Goal: Transaction & Acquisition: Book appointment/travel/reservation

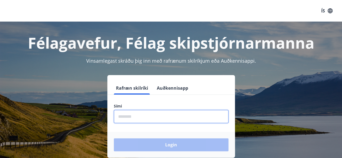
click at [136, 117] on input "phone" at bounding box center [171, 116] width 115 height 13
type input "********"
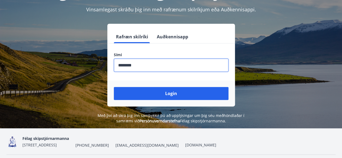
scroll to position [54, 0]
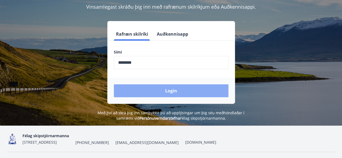
click at [182, 91] on button "Login" at bounding box center [171, 90] width 115 height 13
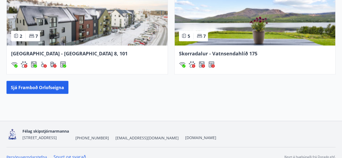
scroll to position [530, 0]
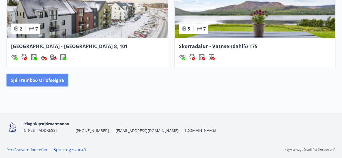
click at [58, 81] on button "Sjá framboð orlofseigna" at bounding box center [37, 80] width 62 height 13
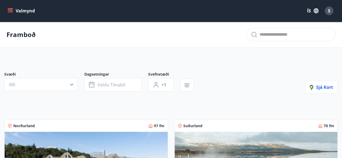
scroll to position [27, 0]
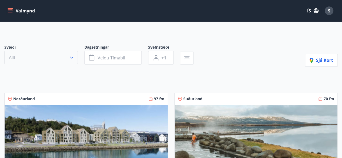
click at [71, 58] on icon "button" at bounding box center [71, 57] width 5 height 5
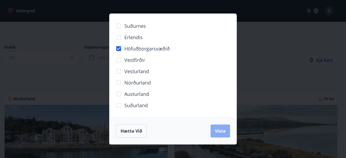
click at [223, 132] on span "Vista" at bounding box center [220, 131] width 11 height 6
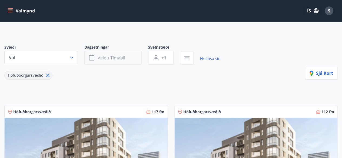
click at [107, 57] on span "Veldu tímabil" at bounding box center [112, 58] width 28 height 6
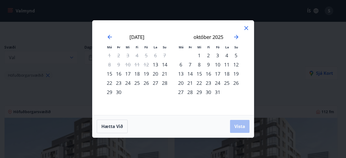
click at [110, 94] on div "29" at bounding box center [109, 92] width 9 height 9
click at [164, 86] on div "28" at bounding box center [164, 82] width 9 height 9
click at [120, 93] on div "30" at bounding box center [118, 92] width 9 height 9
click at [238, 128] on span "Vista" at bounding box center [240, 127] width 11 height 6
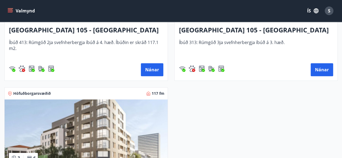
scroll to position [162, 0]
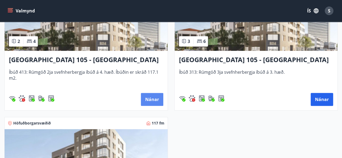
click at [154, 96] on button "Nánar" at bounding box center [152, 99] width 22 height 13
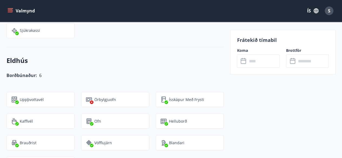
scroll to position [406, 0]
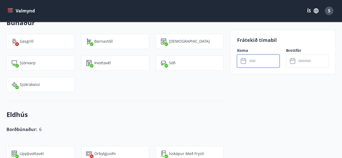
click at [254, 63] on input "text" at bounding box center [263, 60] width 32 height 13
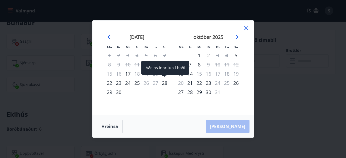
click at [167, 82] on div "28" at bounding box center [164, 82] width 9 height 9
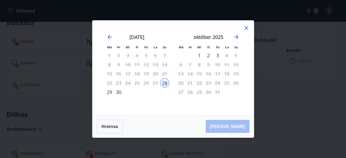
click at [118, 93] on div "30" at bounding box center [118, 92] width 9 height 9
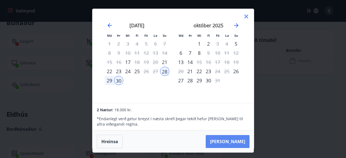
click at [242, 140] on button "[PERSON_NAME]" at bounding box center [228, 141] width 44 height 13
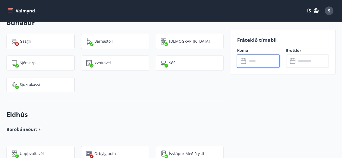
type input "******"
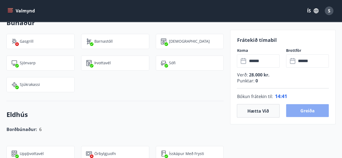
click at [304, 113] on button "Greiða" at bounding box center [307, 110] width 43 height 13
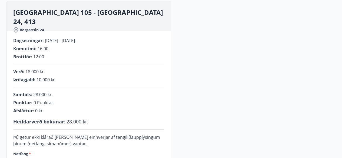
scroll to position [65, 0]
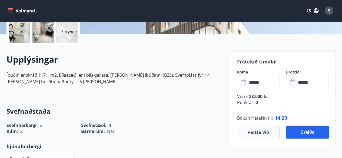
scroll to position [162, 0]
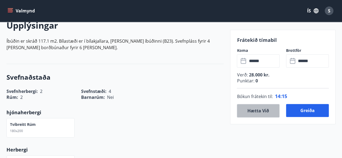
click at [263, 111] on button "Hætta við" at bounding box center [258, 111] width 43 height 14
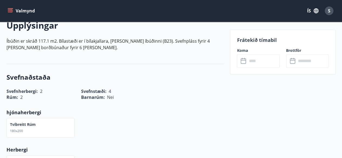
scroll to position [108, 0]
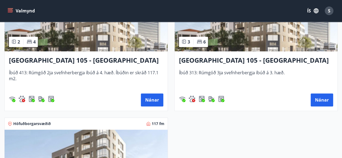
scroll to position [162, 0]
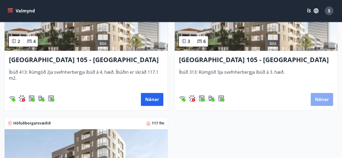
click at [325, 97] on button "Nánar" at bounding box center [322, 99] width 22 height 13
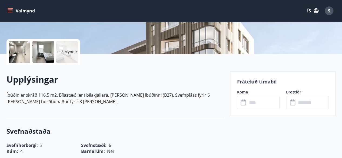
scroll to position [135, 0]
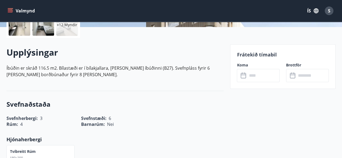
click at [251, 75] on input "text" at bounding box center [263, 75] width 32 height 13
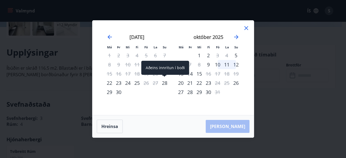
click at [163, 85] on div "28" at bounding box center [164, 82] width 9 height 9
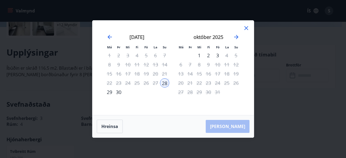
click at [118, 94] on div "30" at bounding box center [118, 92] width 9 height 9
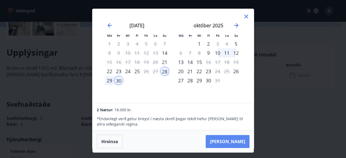
click at [236, 142] on button "[PERSON_NAME]" at bounding box center [228, 141] width 44 height 13
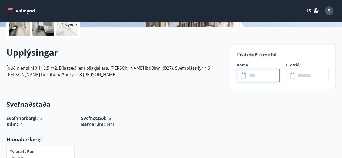
type input "******"
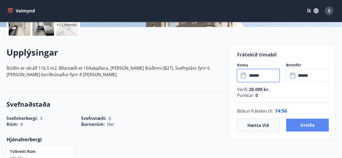
click at [308, 127] on button "Greiða" at bounding box center [307, 125] width 43 height 13
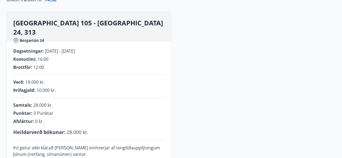
scroll to position [54, 0]
